Goal: Transaction & Acquisition: Book appointment/travel/reservation

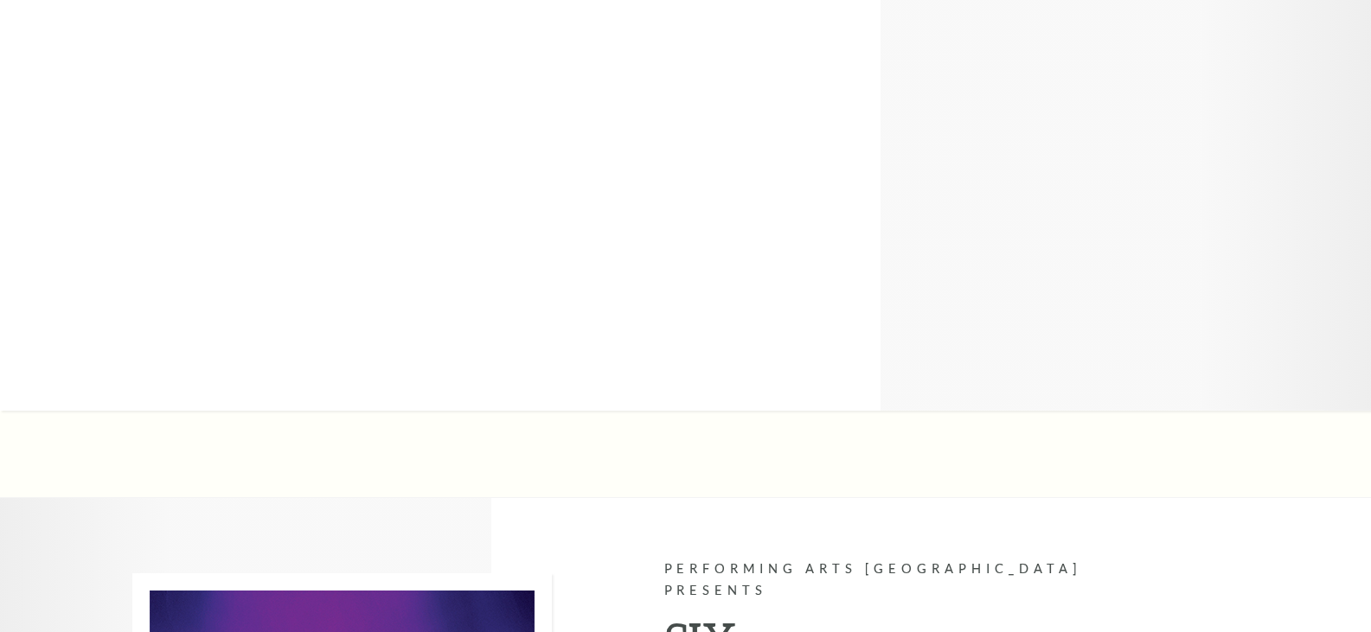
scroll to position [5583, 0]
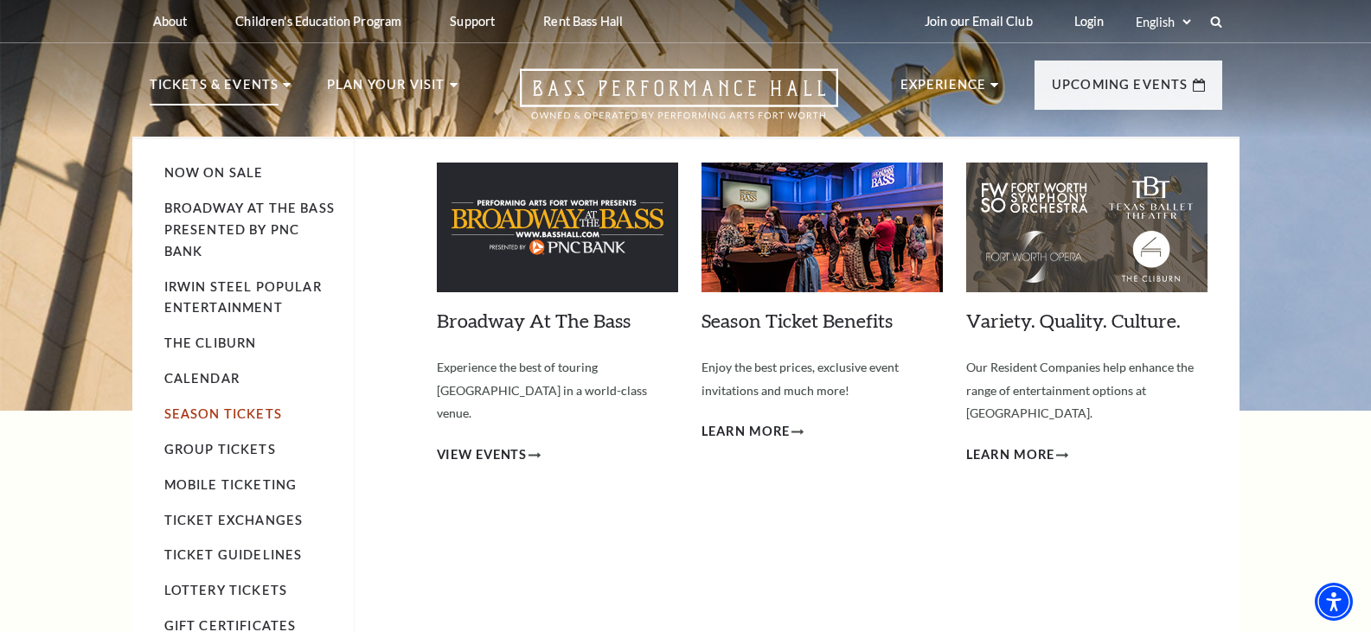
click at [256, 413] on link "Season Tickets" at bounding box center [223, 414] width 118 height 15
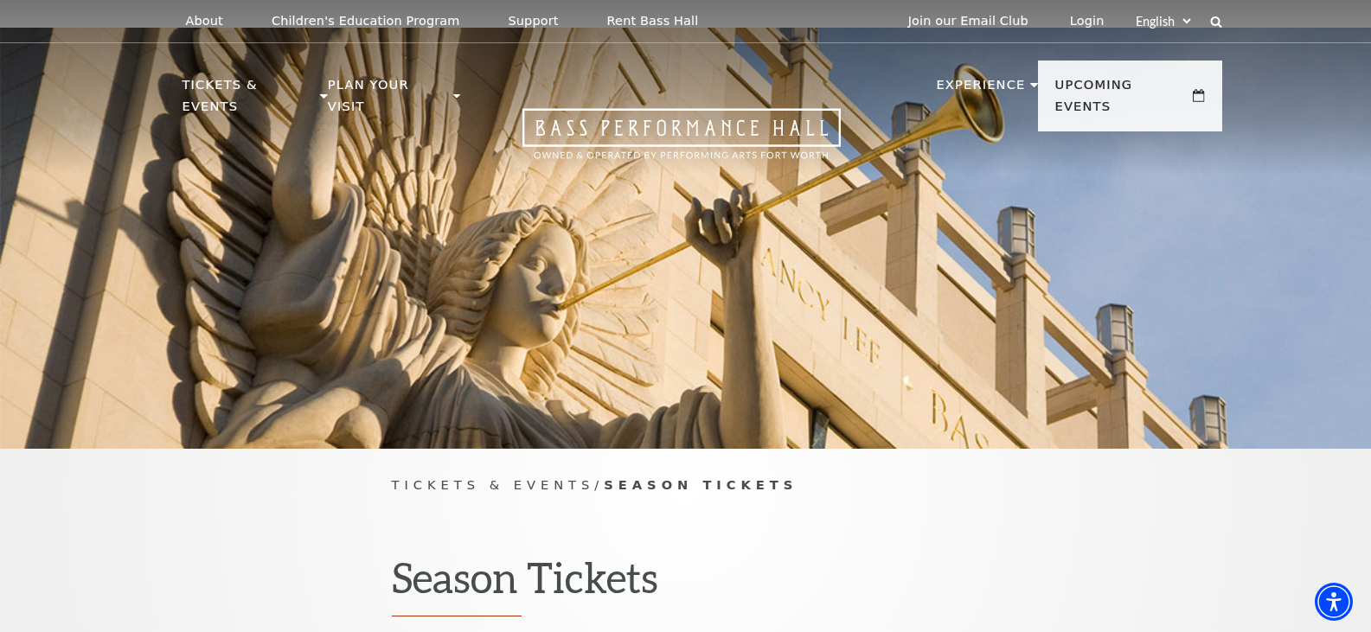
drag, startPoint x: 1376, startPoint y: 83, endPoint x: 1366, endPoint y: 26, distance: 58.0
click at [1366, 26] on html "Skip to main content Enable accessibility for low vision Open the accessibility…" at bounding box center [685, 316] width 1371 height 632
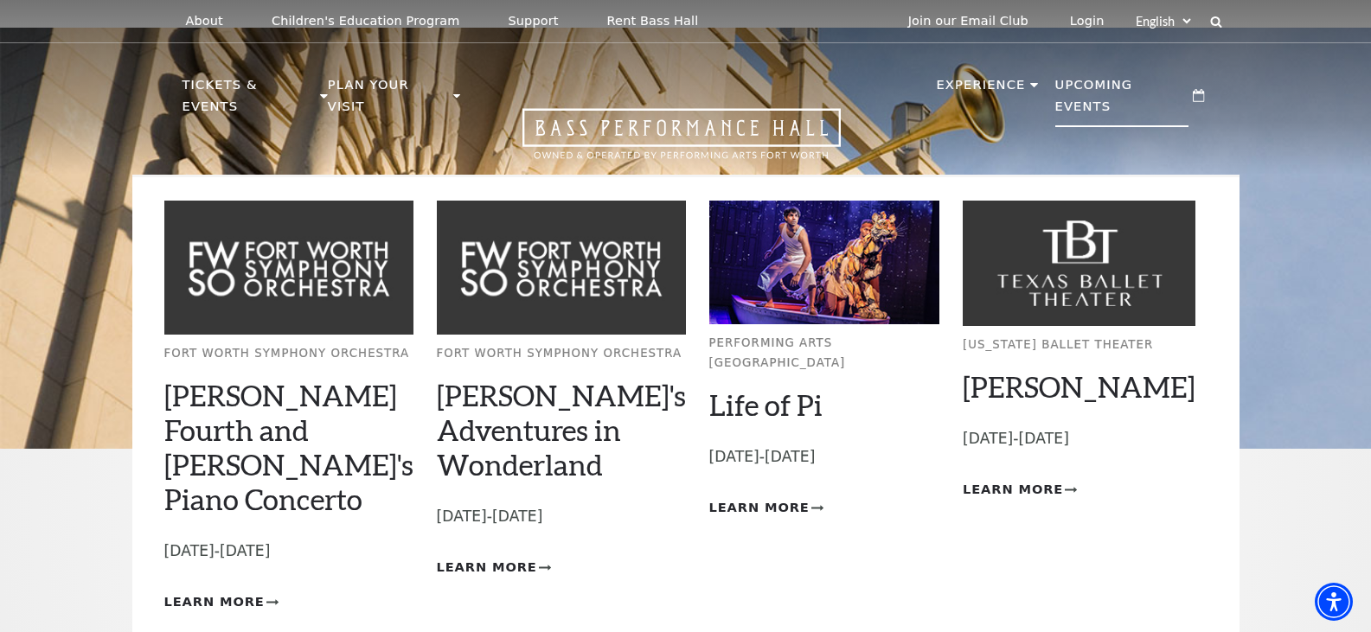
click at [1163, 84] on p "Upcoming Events" at bounding box center [1122, 100] width 134 height 53
click at [1183, 81] on p "Upcoming Events" at bounding box center [1122, 100] width 134 height 53
click at [1176, 100] on p "Upcoming Events" at bounding box center [1122, 100] width 134 height 53
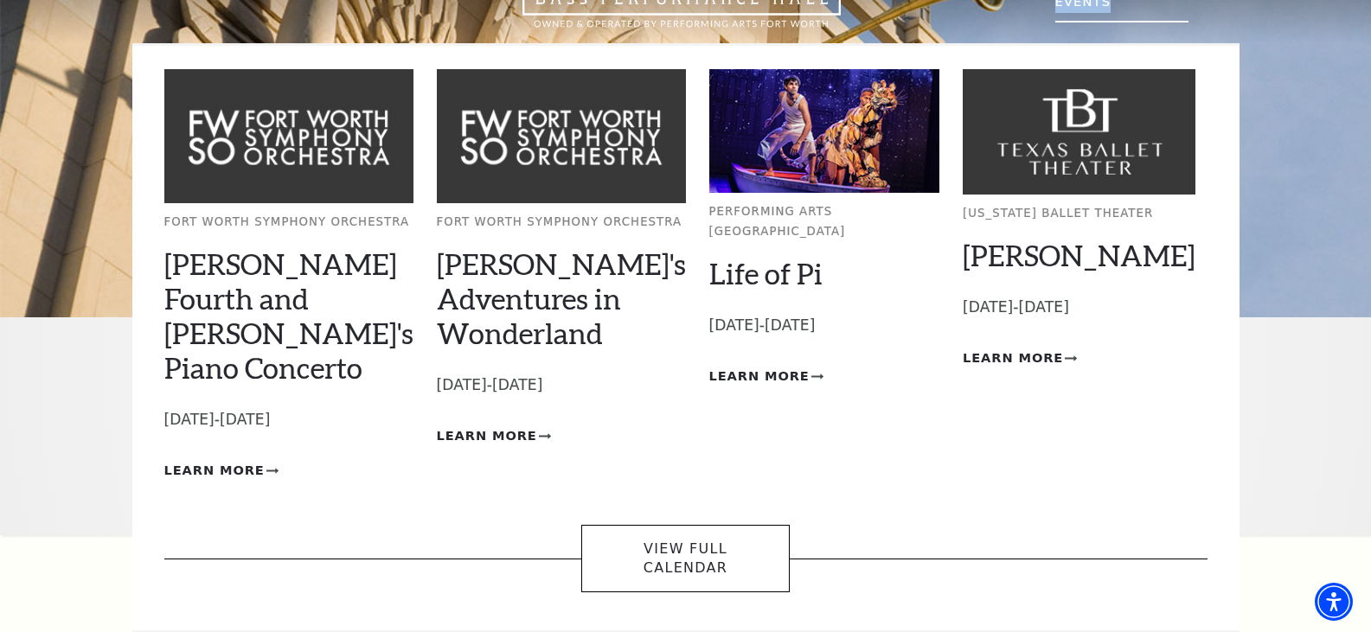
scroll to position [104, 0]
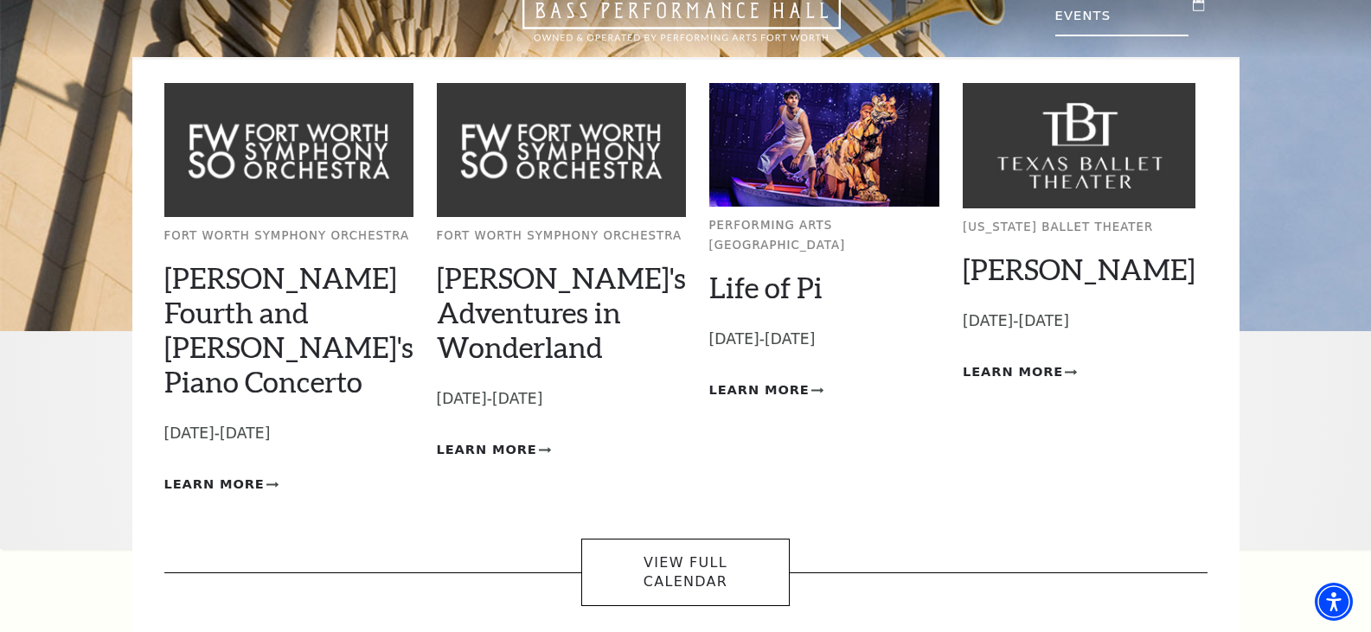
click at [1176, 100] on div at bounding box center [685, 120] width 1371 height 421
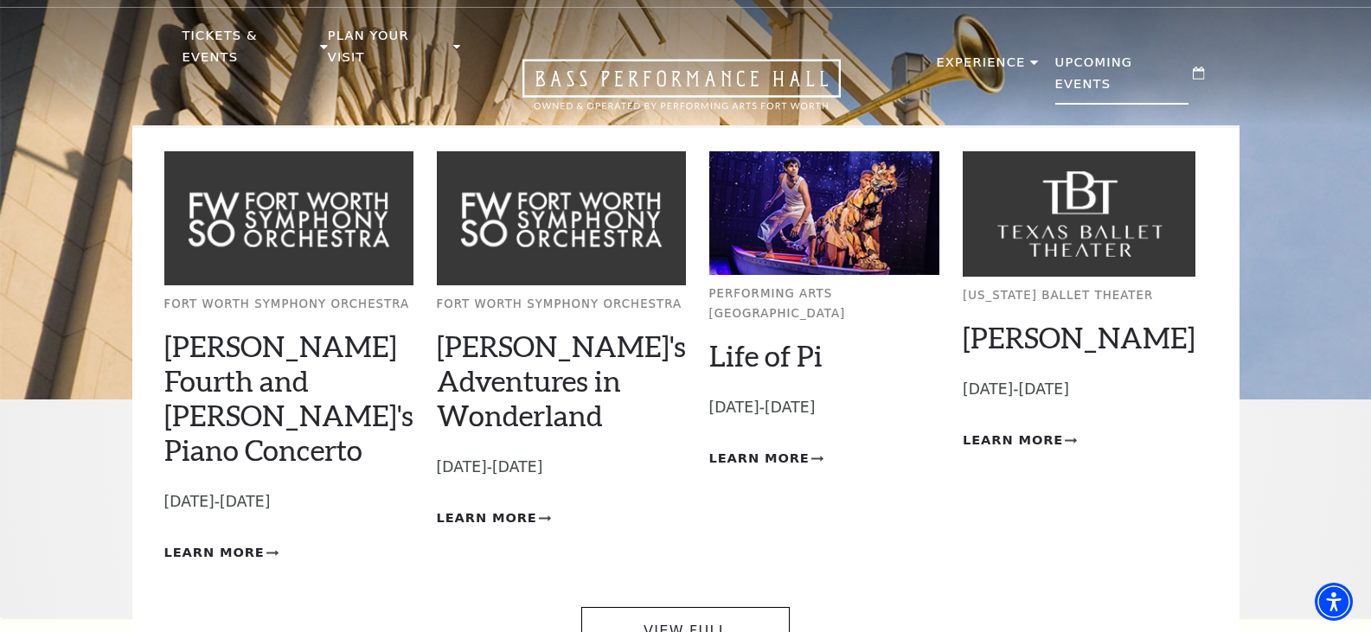
scroll to position [35, 0]
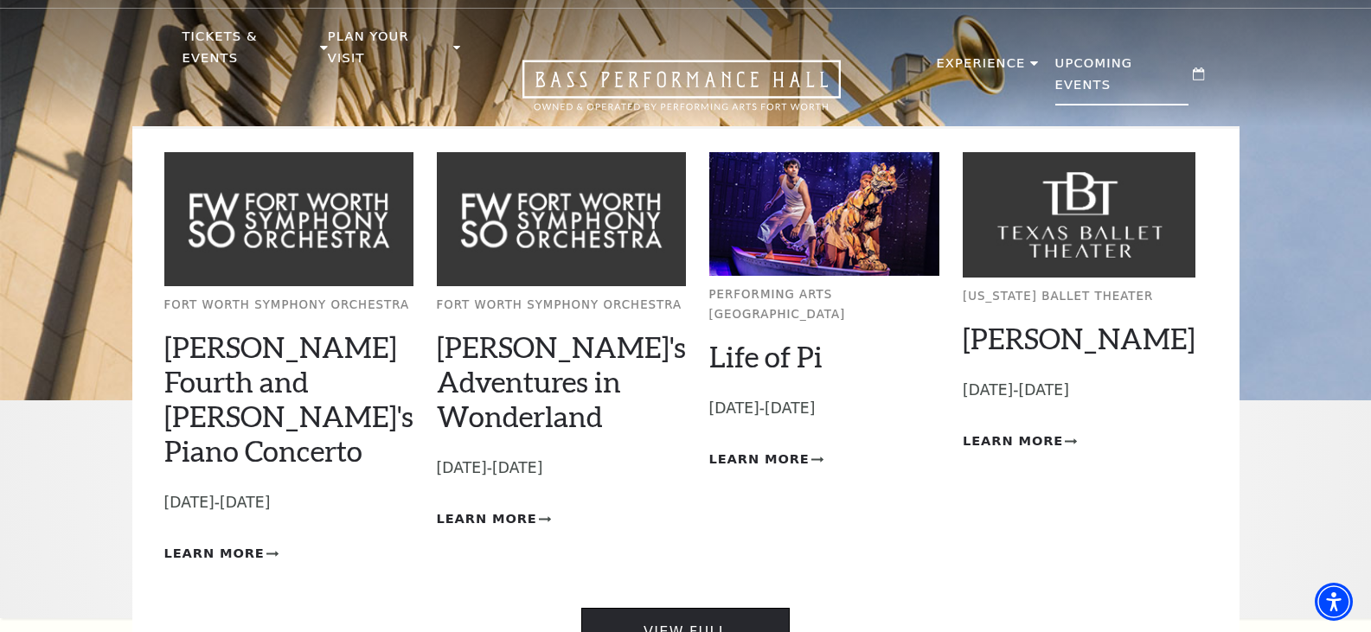
click at [682, 608] on link "View Full Calendar" at bounding box center [685, 642] width 208 height 68
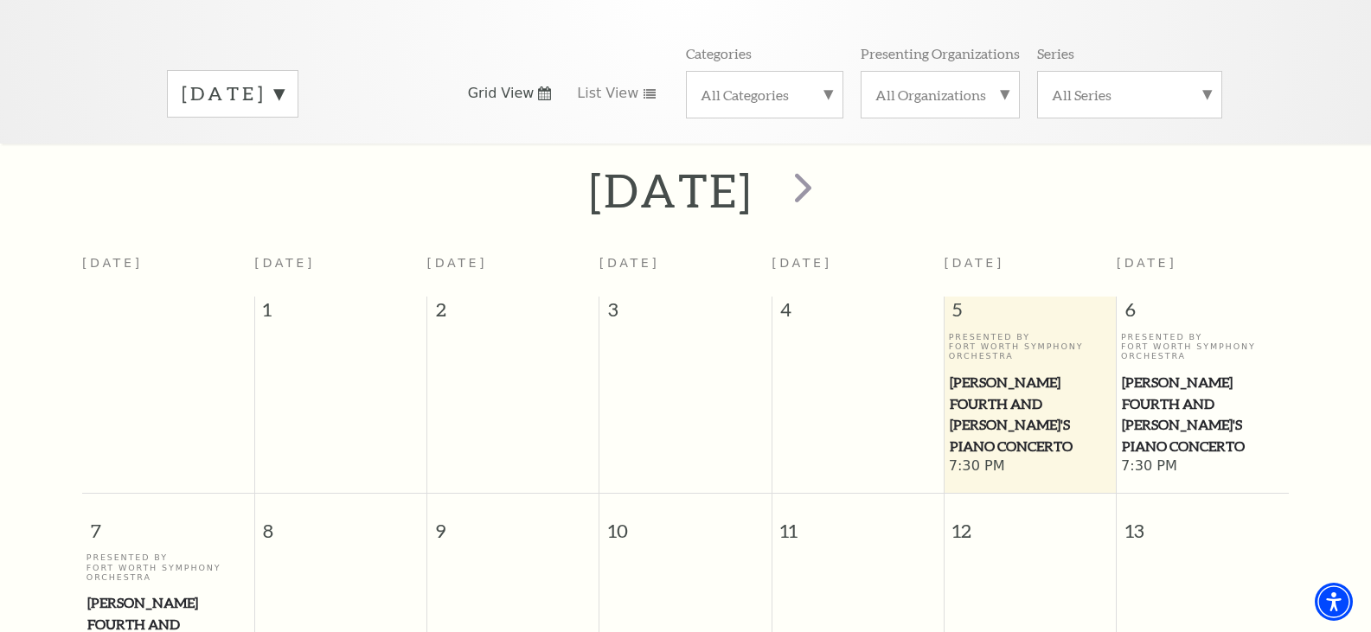
scroll to position [222, 0]
click at [828, 174] on span "next" at bounding box center [802, 185] width 49 height 49
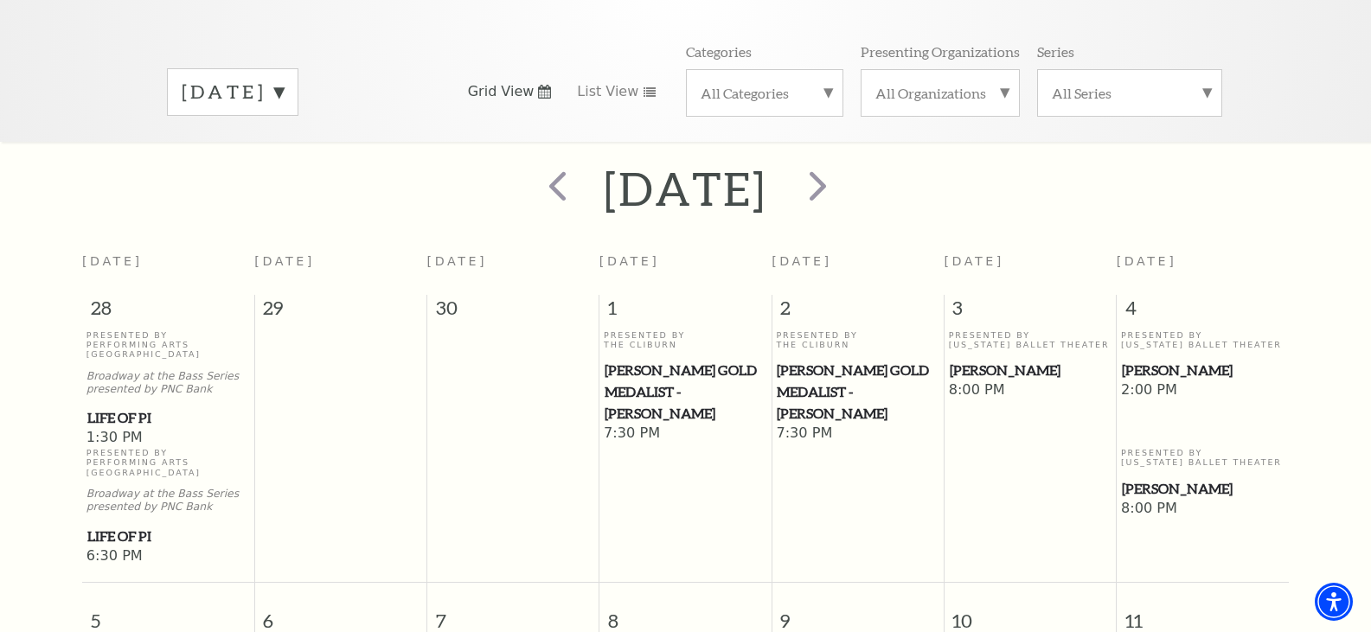
scroll to position [139, 0]
